Goal: Information Seeking & Learning: Learn about a topic

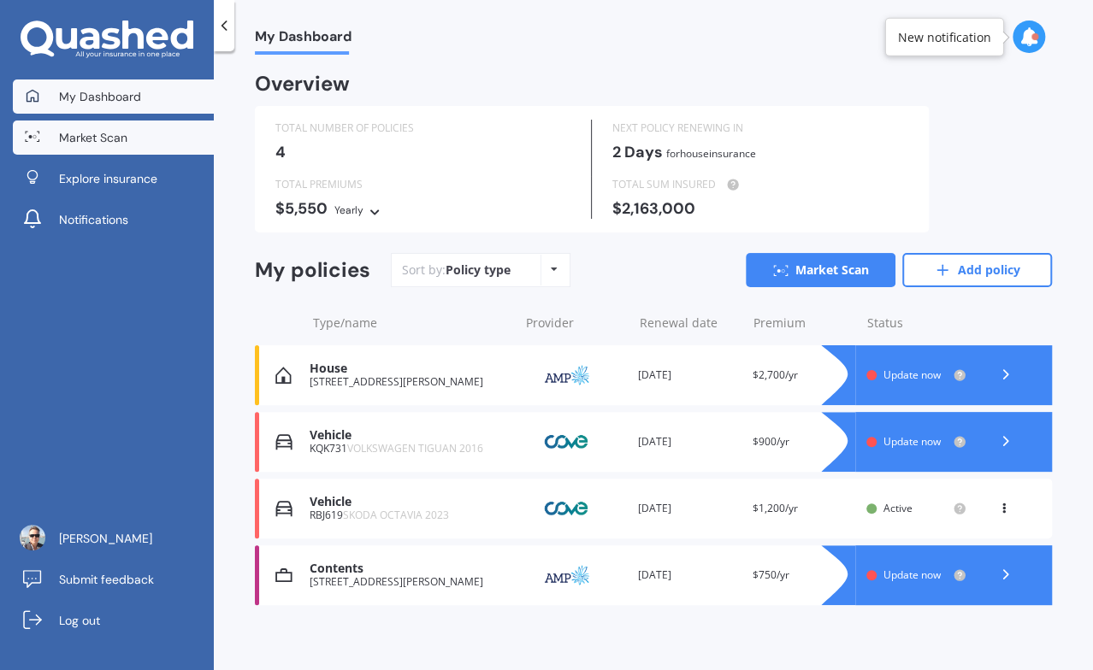
click at [103, 150] on link "Market Scan" at bounding box center [113, 138] width 201 height 34
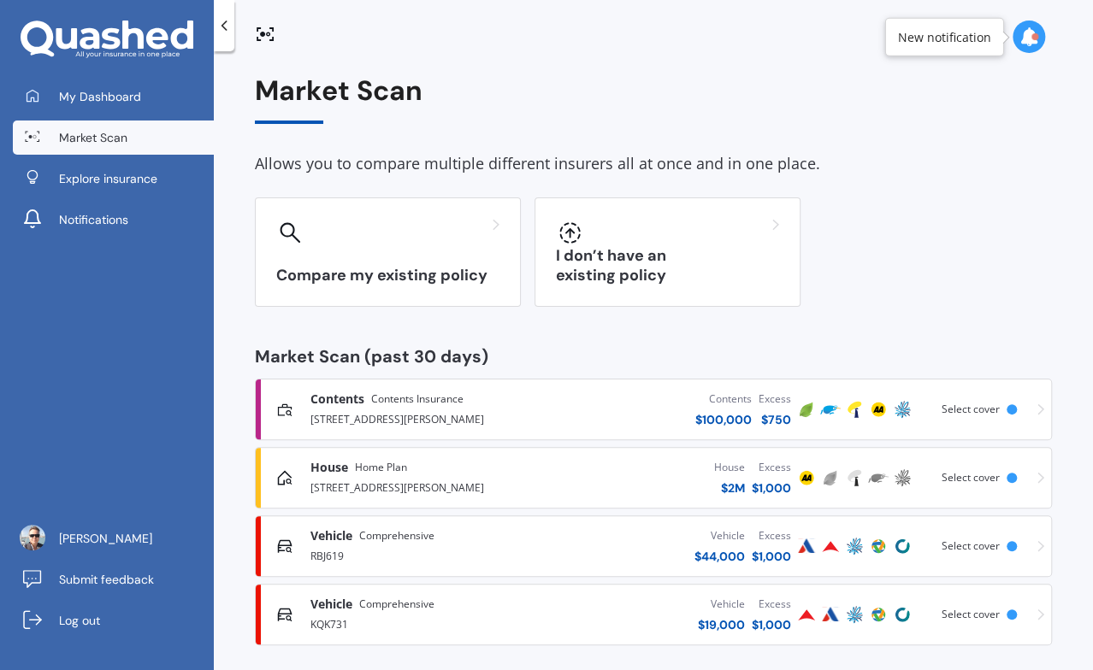
click at [467, 419] on div "[STREET_ADDRESS][PERSON_NAME]" at bounding box center [422, 418] width 225 height 21
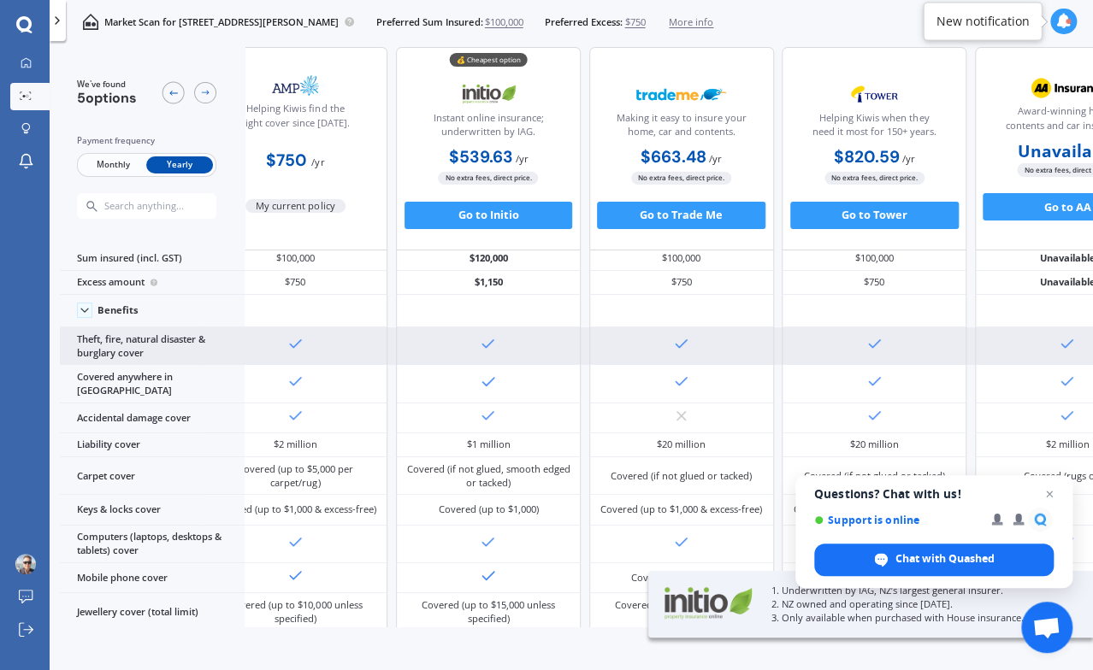
scroll to position [20, 0]
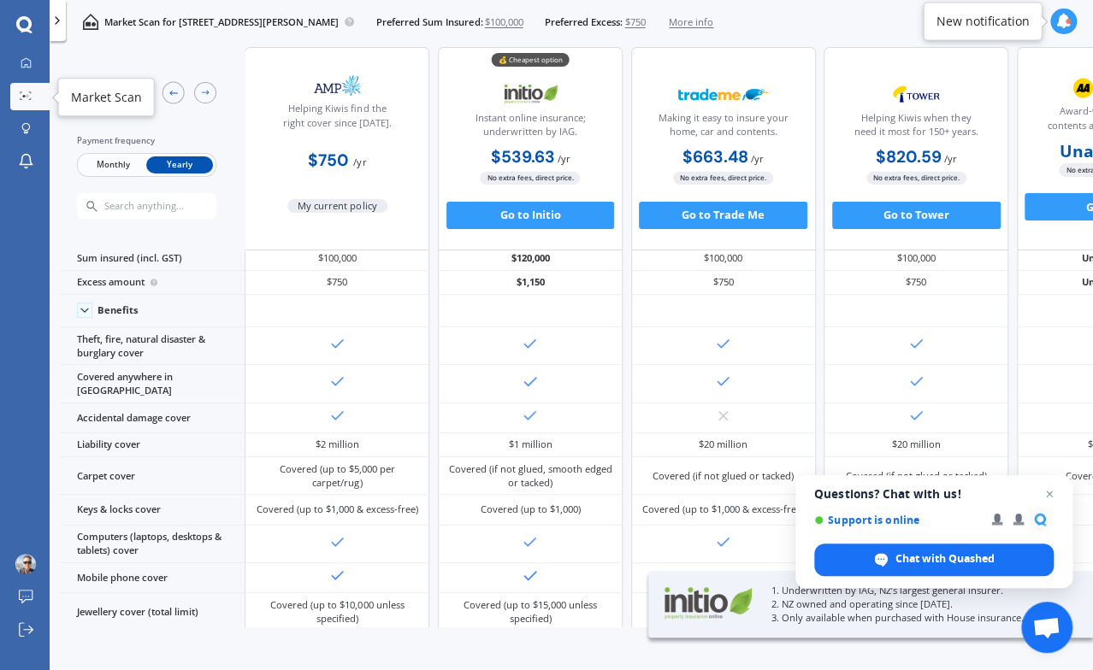
click at [15, 102] on div at bounding box center [25, 96] width 21 height 11
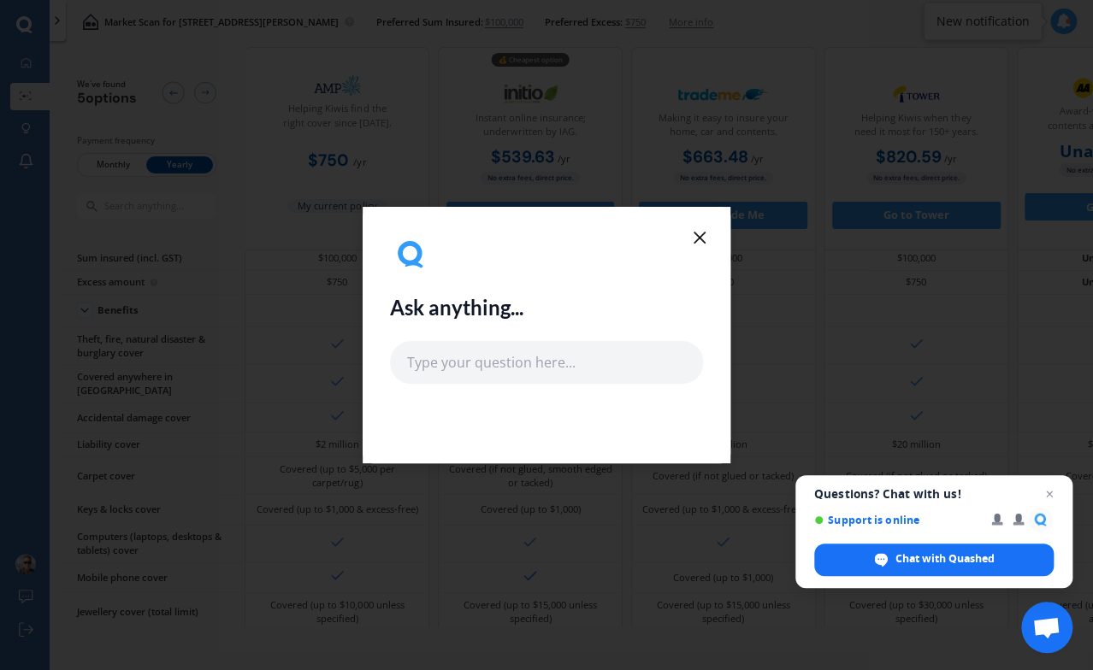
click at [701, 230] on icon at bounding box center [699, 237] width 21 height 21
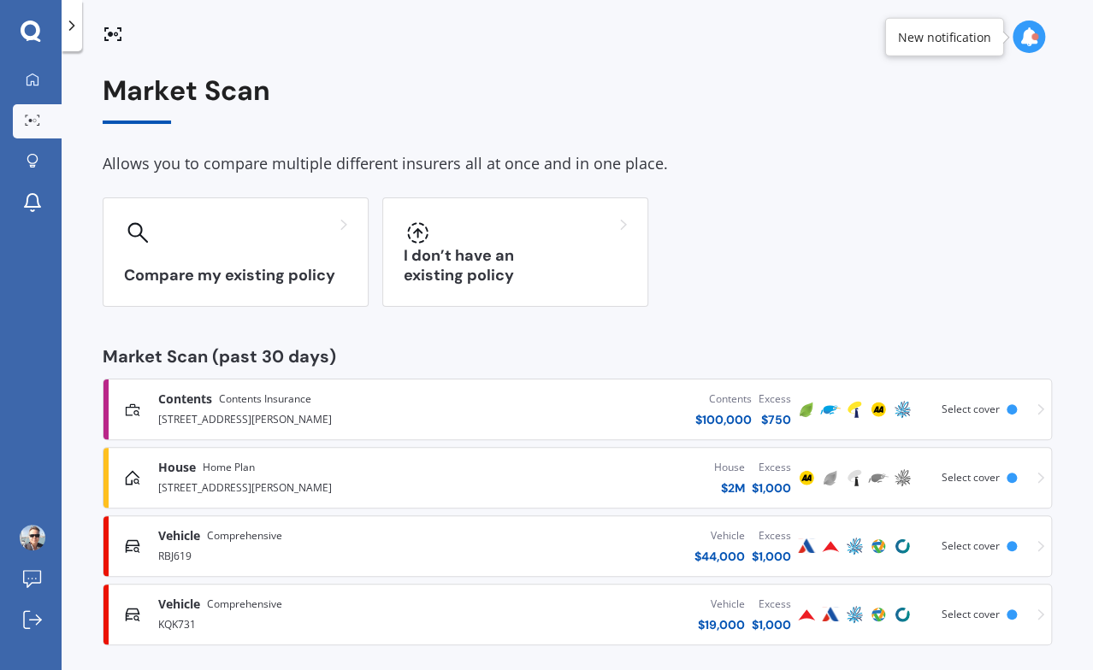
click at [421, 487] on div "[STREET_ADDRESS][PERSON_NAME]" at bounding box center [308, 486] width 301 height 21
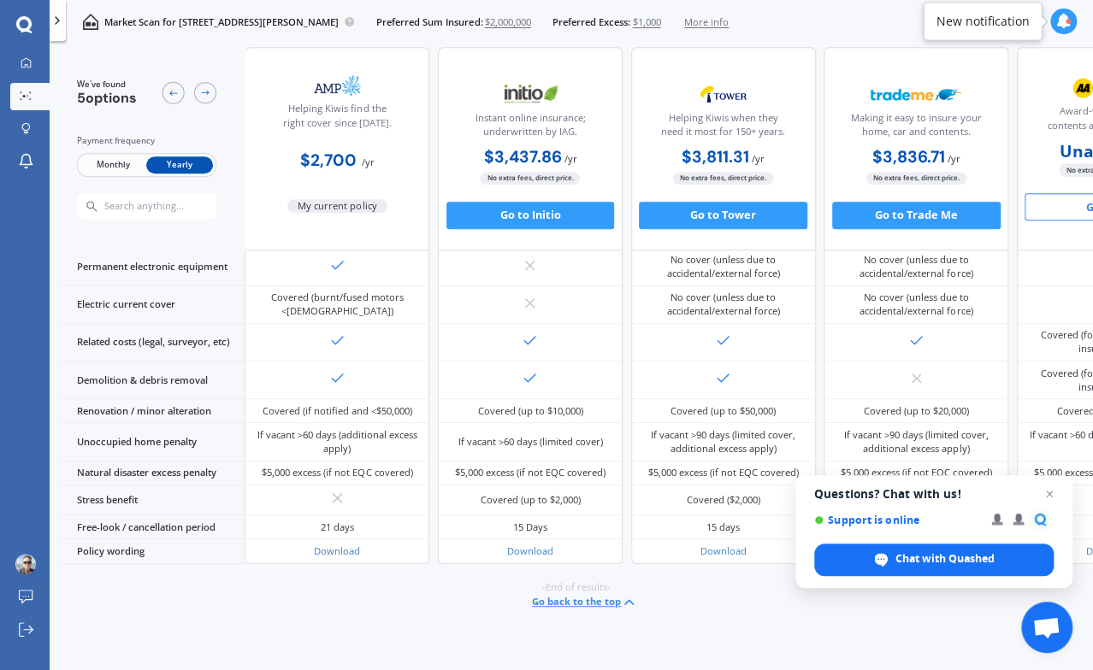
scroll to position [599, 145]
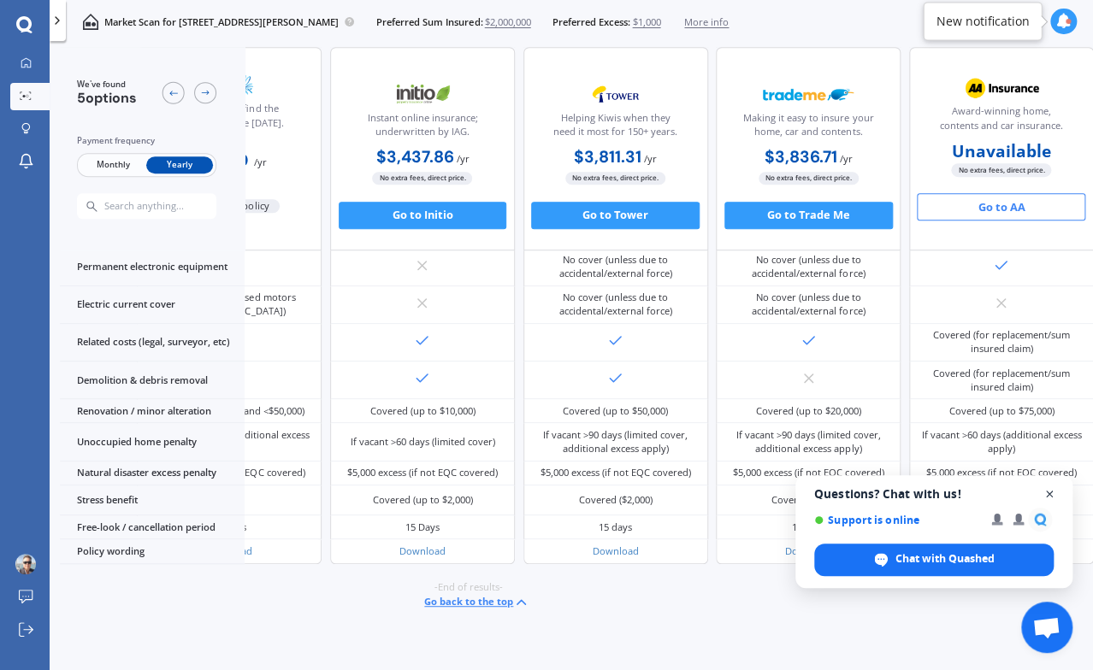
click at [1054, 491] on span "Close chat" at bounding box center [1049, 494] width 21 height 21
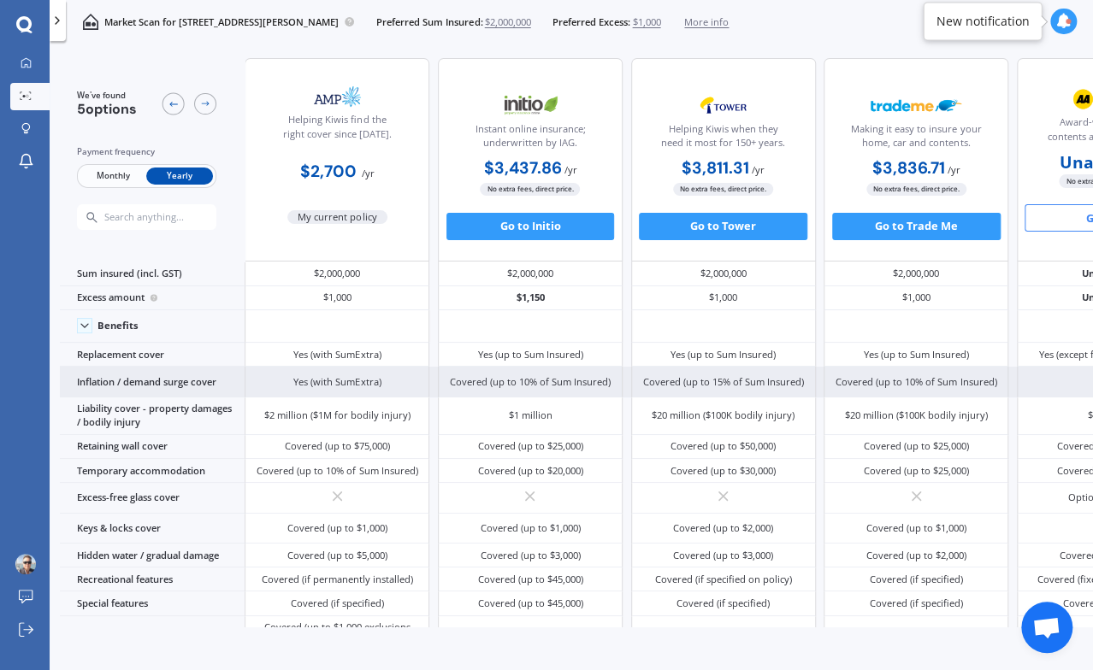
scroll to position [0, 145]
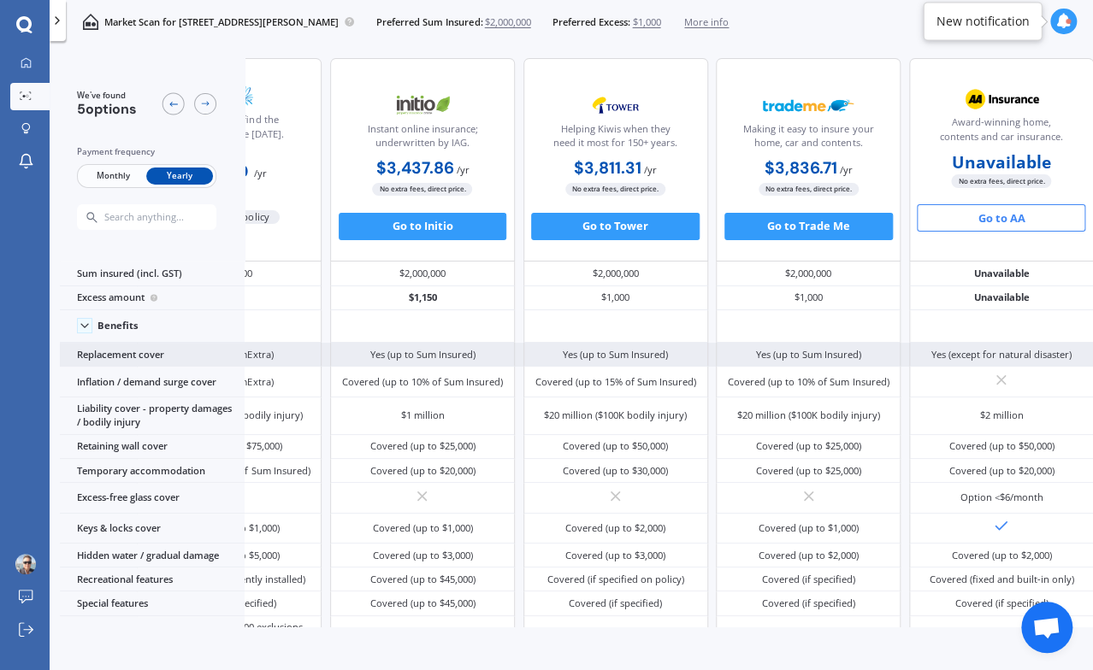
click at [976, 358] on div "Yes (except for natural disaster)" at bounding box center [1001, 355] width 140 height 14
